Goal: Information Seeking & Learning: Learn about a topic

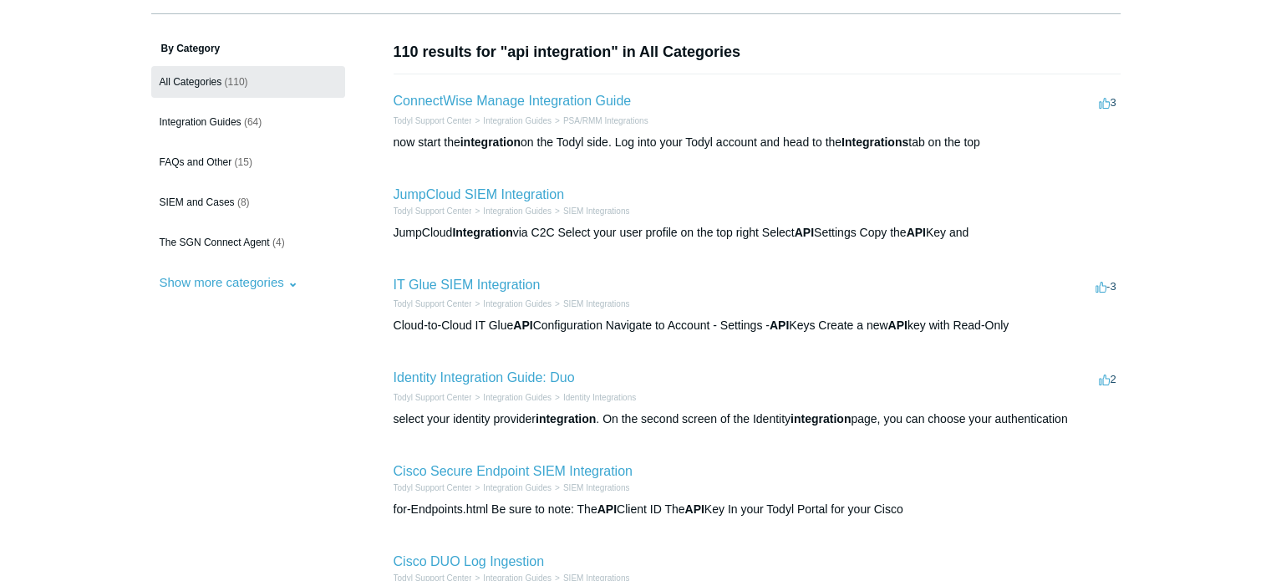
scroll to position [84, 0]
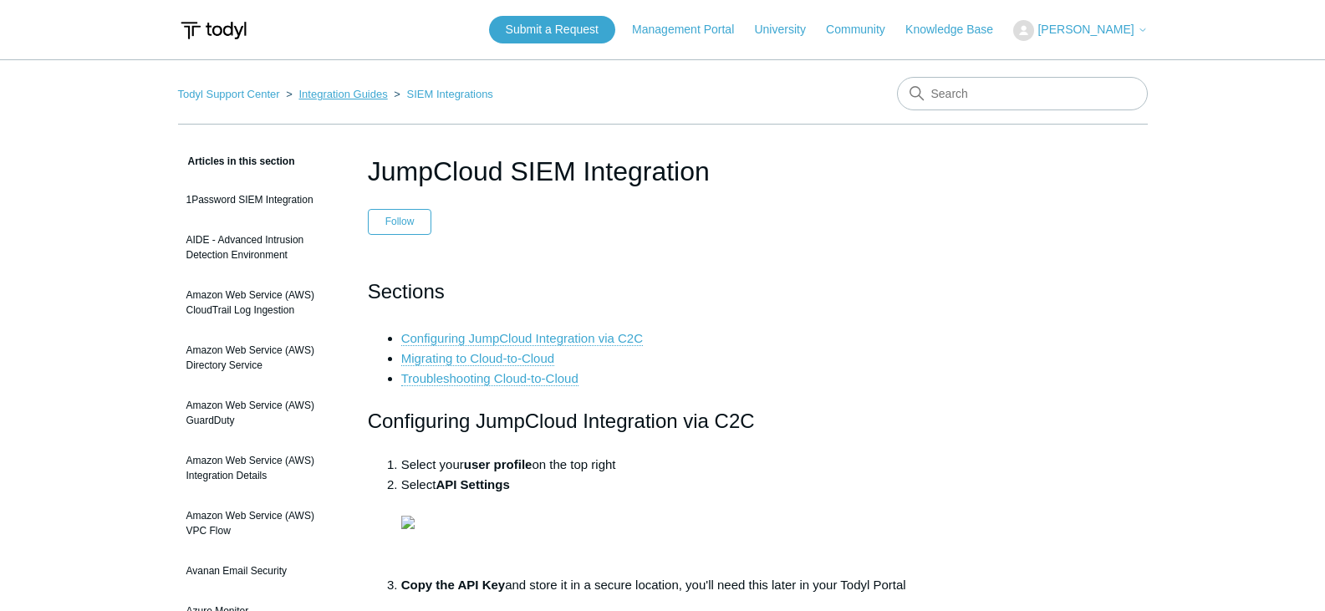
click at [332, 97] on link "Integration Guides" at bounding box center [342, 94] width 89 height 13
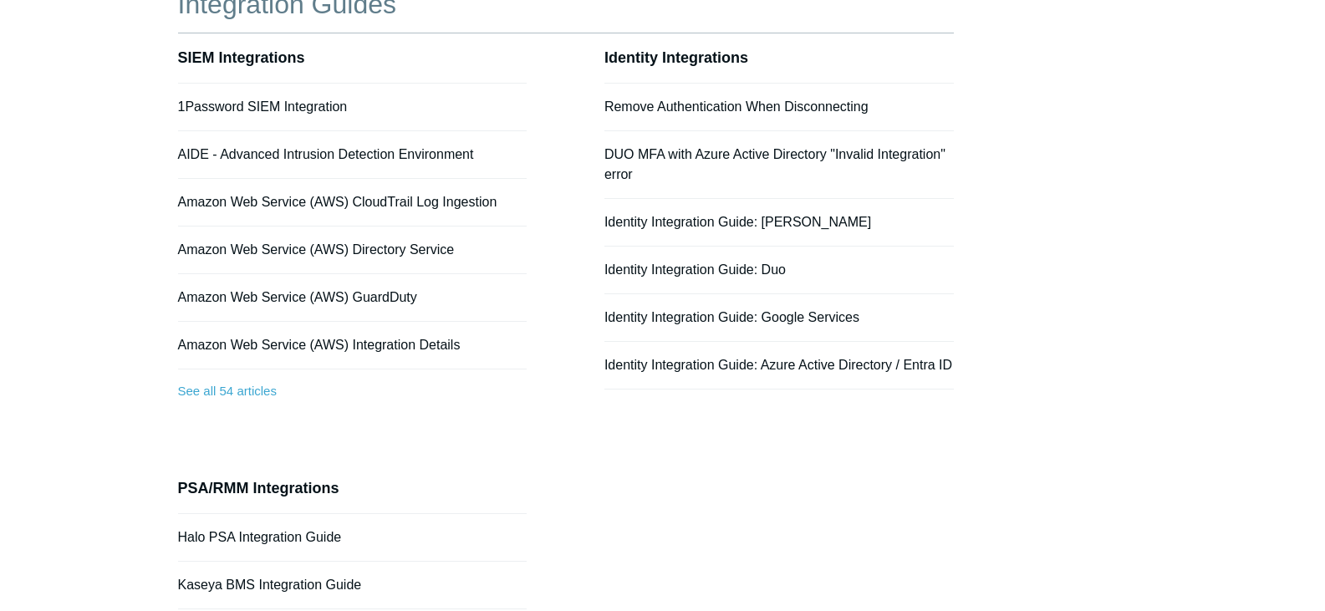
scroll to position [84, 0]
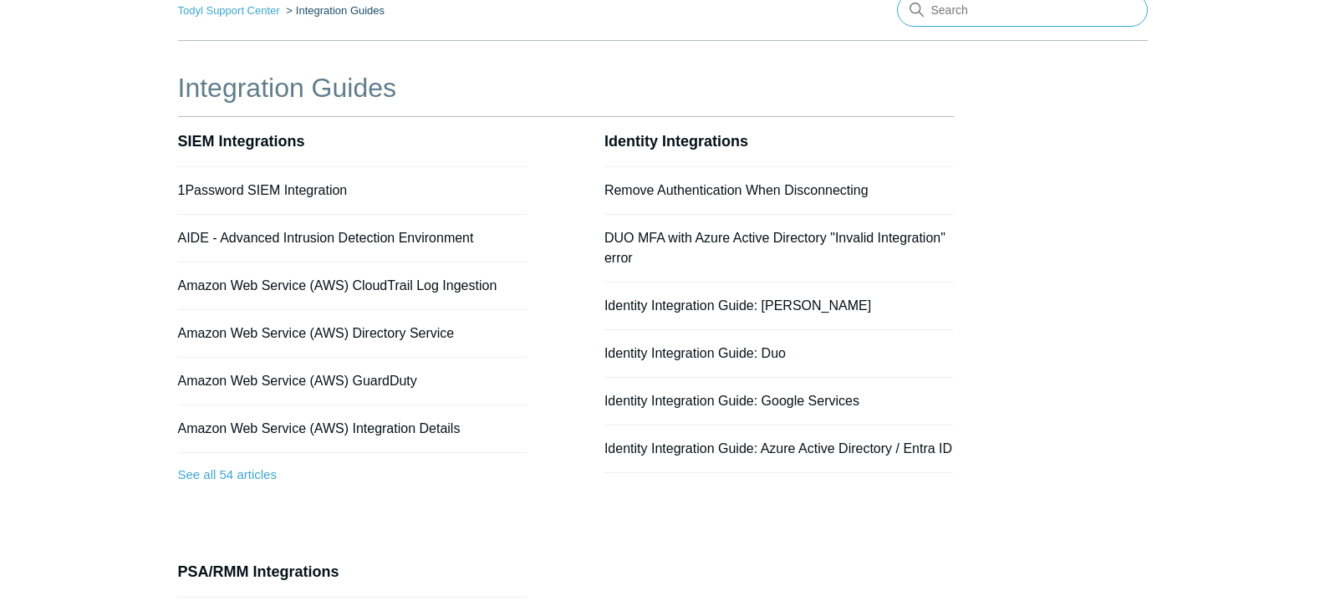
click at [969, 11] on input "Search" at bounding box center [1022, 9] width 251 height 33
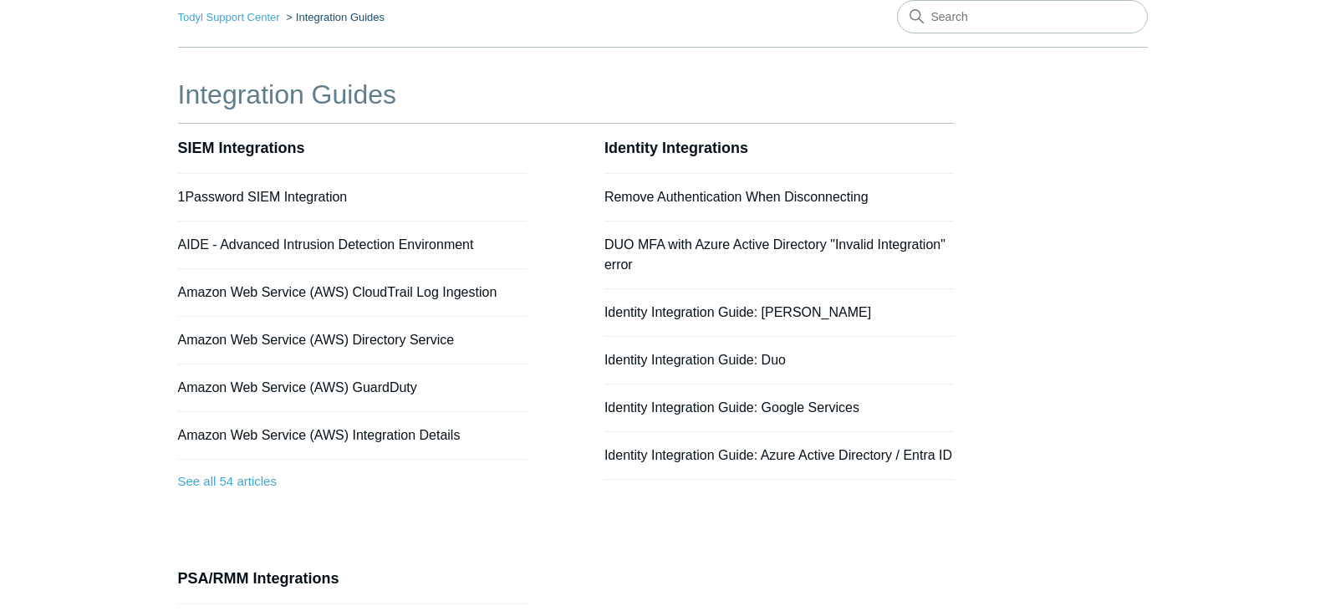
scroll to position [167, 0]
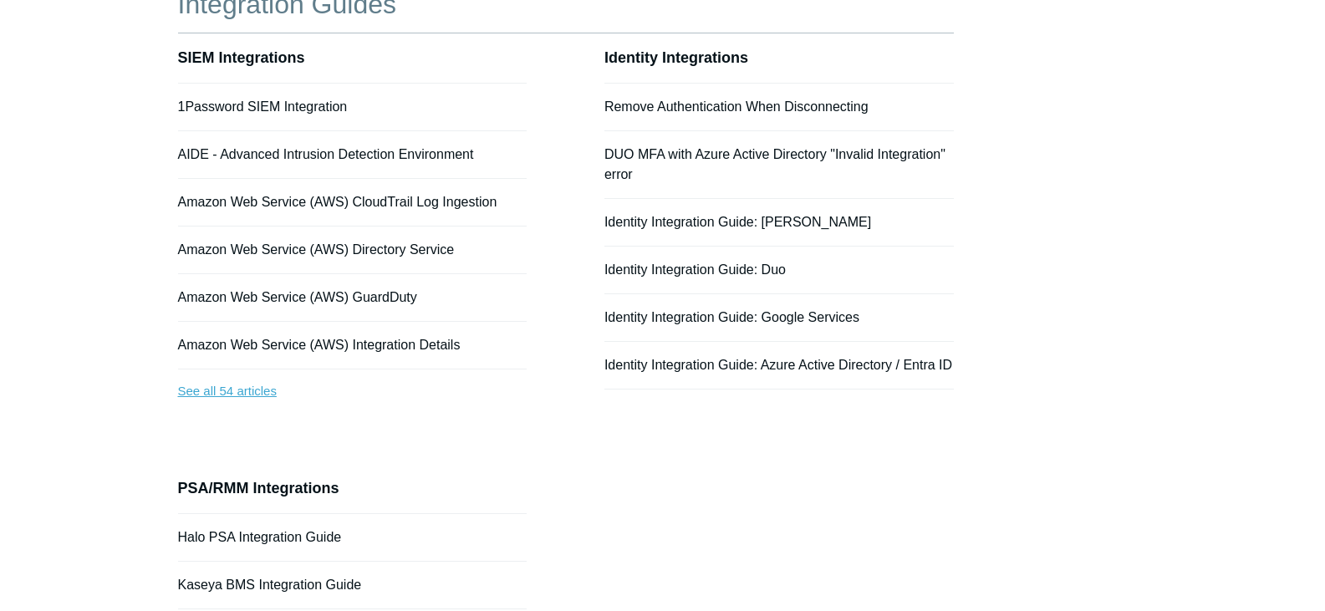
drag, startPoint x: 230, startPoint y: 385, endPoint x: 242, endPoint y: 384, distance: 12.6
click at [230, 385] on link "See all 54 articles" at bounding box center [352, 391] width 349 height 44
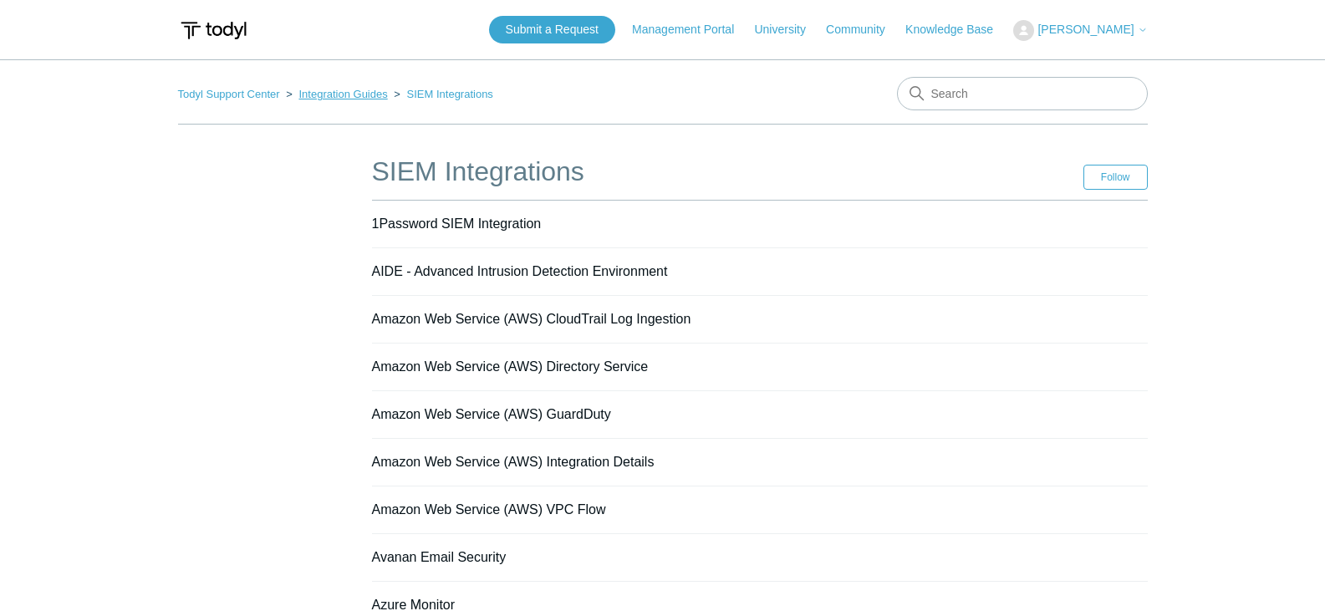
click at [337, 89] on link "Integration Guides" at bounding box center [342, 94] width 89 height 13
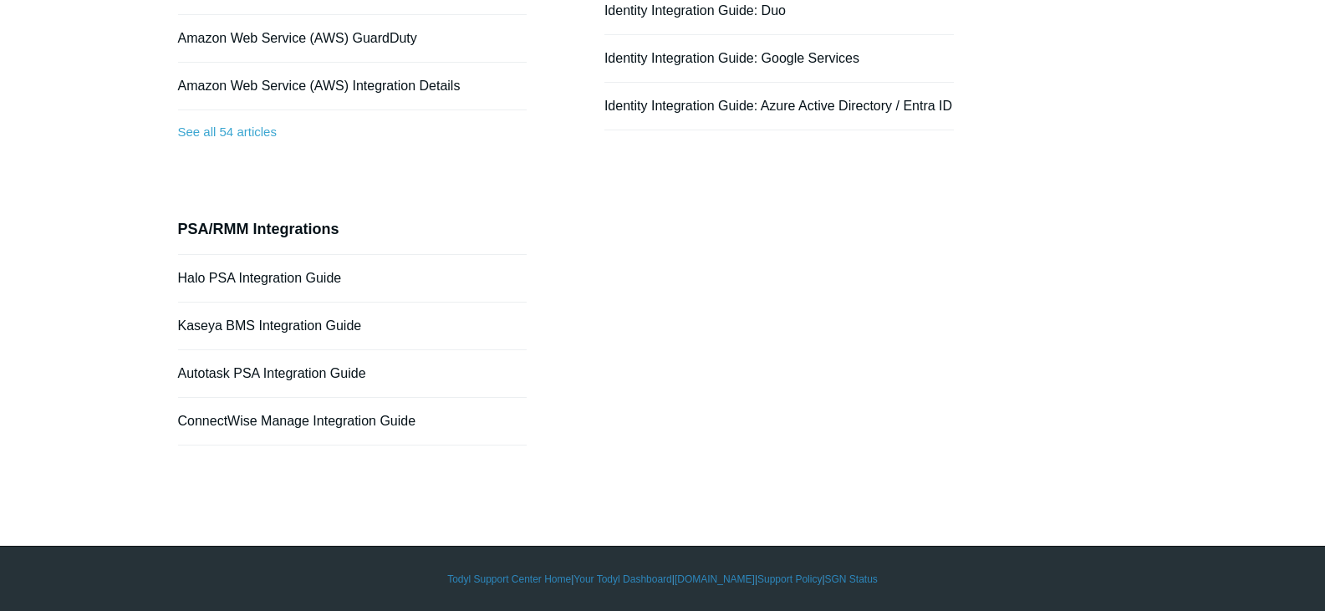
scroll to position [427, 0]
